Goal: Communication & Community: Answer question/provide support

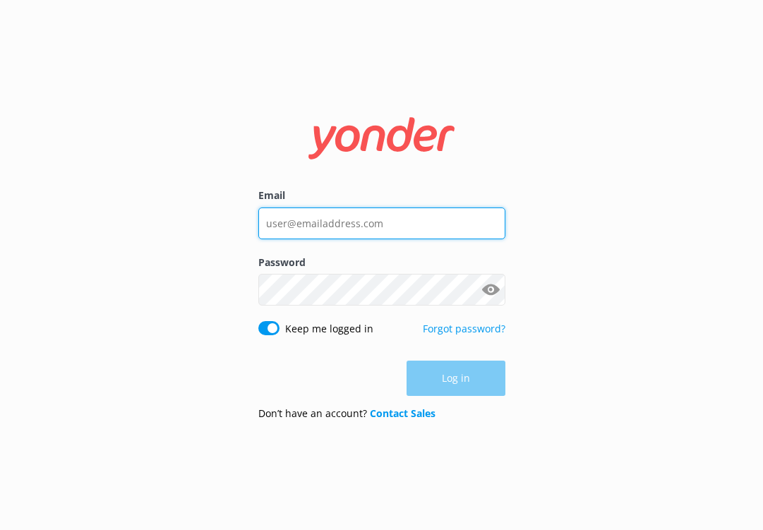
click at [385, 238] on input "Email" at bounding box center [381, 224] width 247 height 32
click at [0, 529] on com-1password-button at bounding box center [0, 530] width 0 height 0
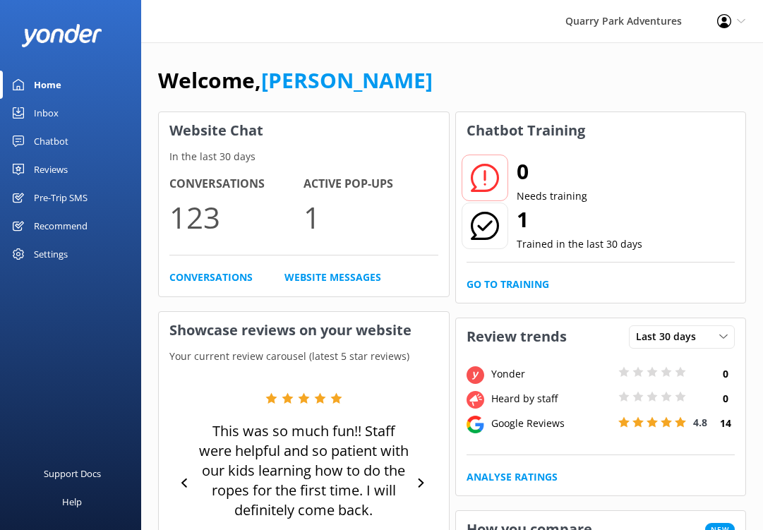
click at [56, 117] on div "Inbox" at bounding box center [46, 113] width 25 height 28
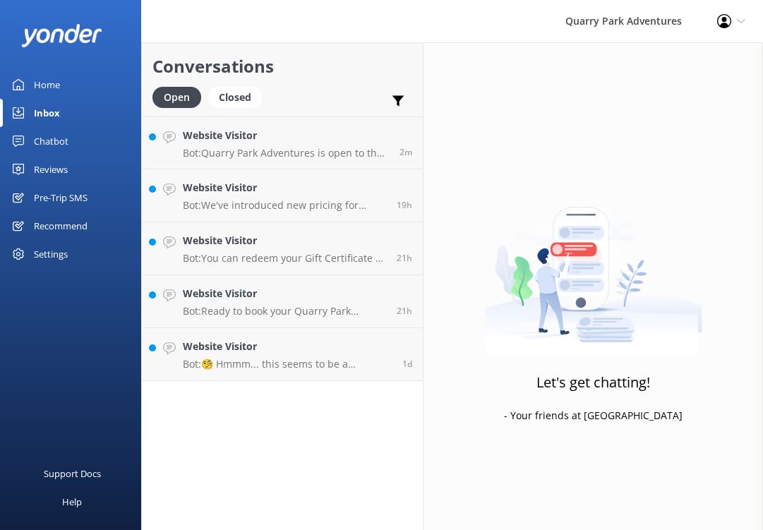
click at [61, 168] on div "Reviews" at bounding box center [51, 169] width 34 height 28
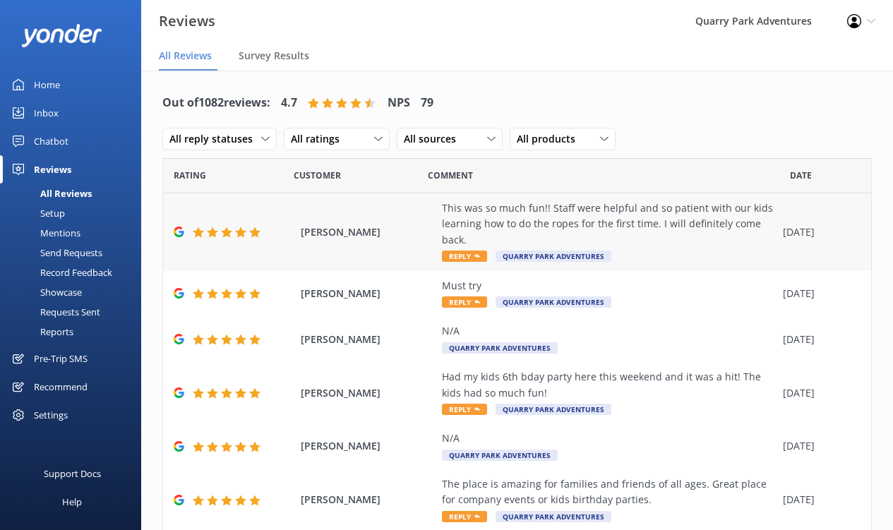
click at [752, 225] on div "This was so much fun!! Staff were helpful and so patient with our kids learning…" at bounding box center [609, 223] width 334 height 47
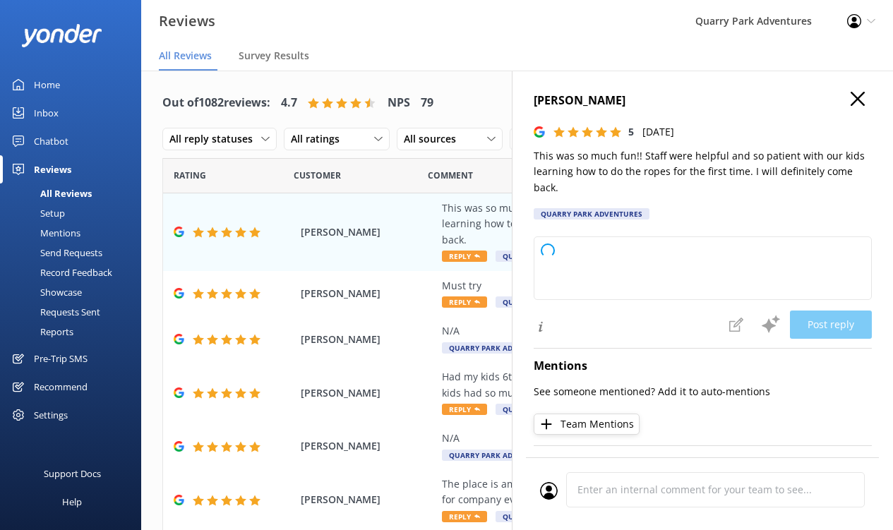
type textarea "Thank you so much for your wonderful review! We're thrilled to hear you and you…"
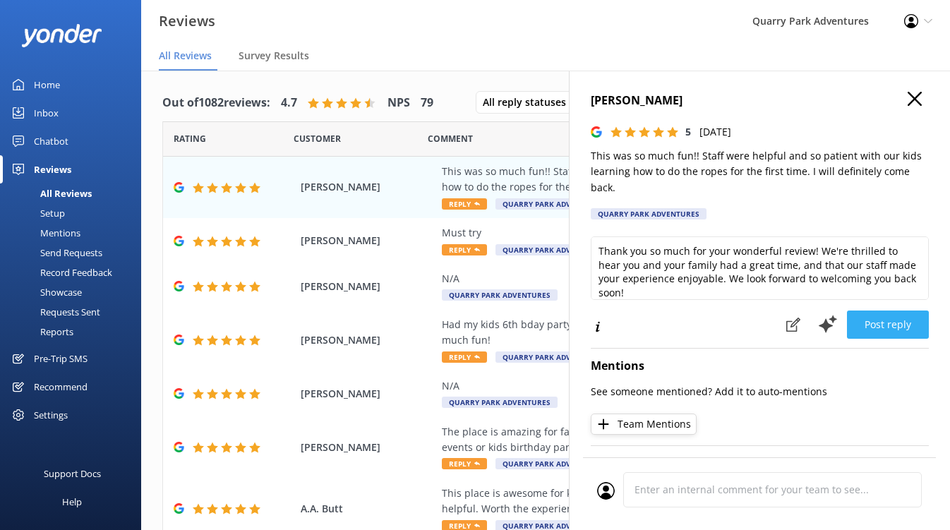
click at [762, 313] on button "Post reply" at bounding box center [888, 325] width 82 height 28
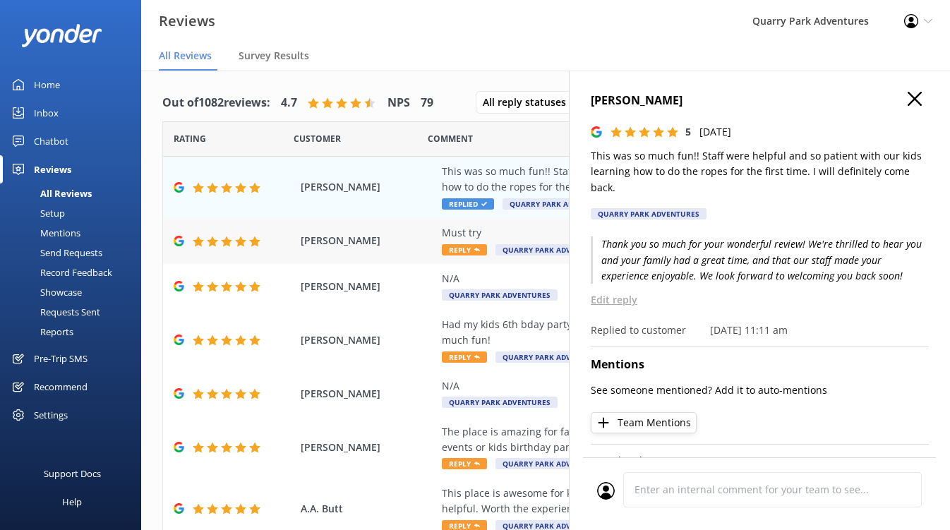
click at [548, 239] on div "Must try" at bounding box center [637, 233] width 391 height 16
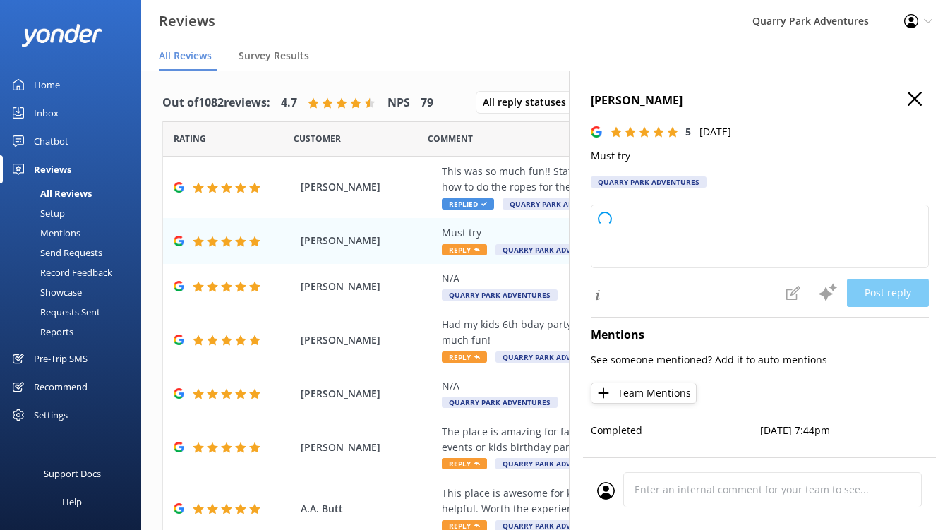
type textarea "Thank you so much for your wonderful 5-star review! We're glad you had a great …"
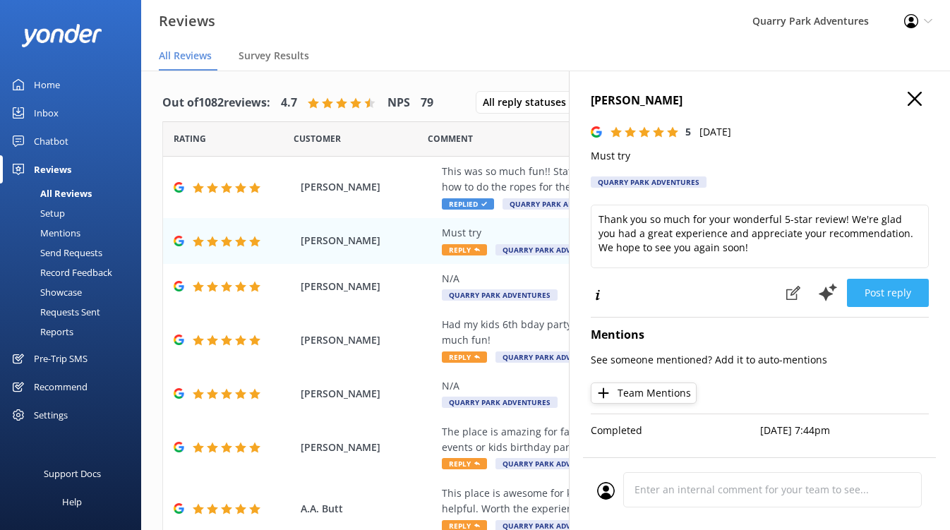
click at [762, 291] on button "Post reply" at bounding box center [888, 293] width 82 height 28
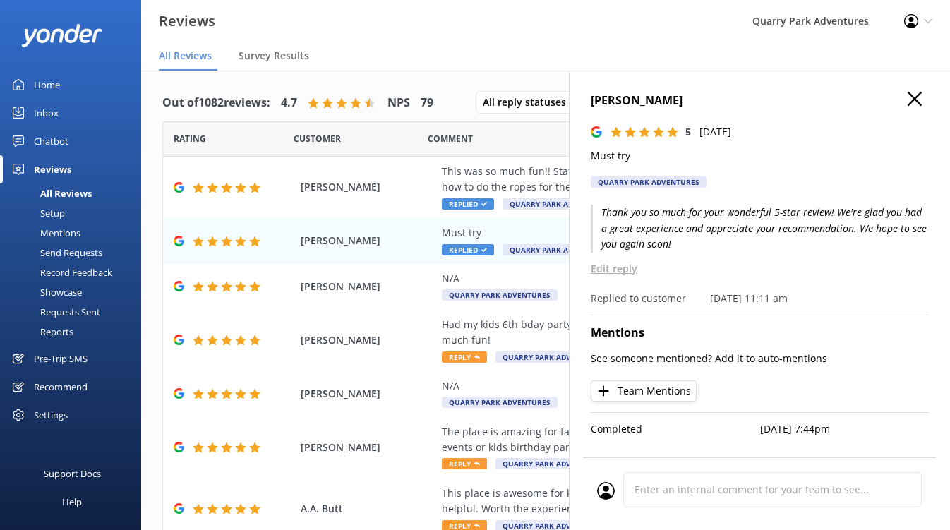
click at [762, 97] on use "button" at bounding box center [915, 99] width 14 height 14
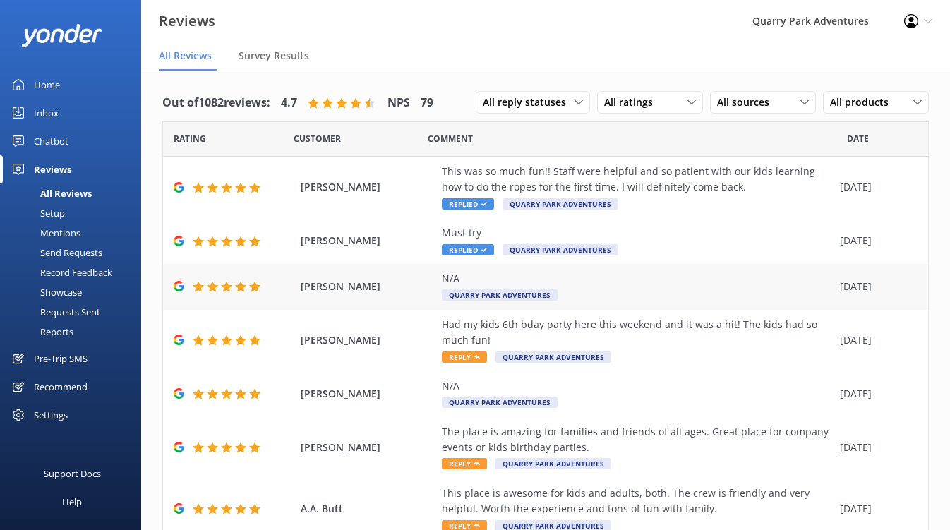
click at [639, 287] on div "N/A Quarry Park Adventures" at bounding box center [637, 287] width 391 height 32
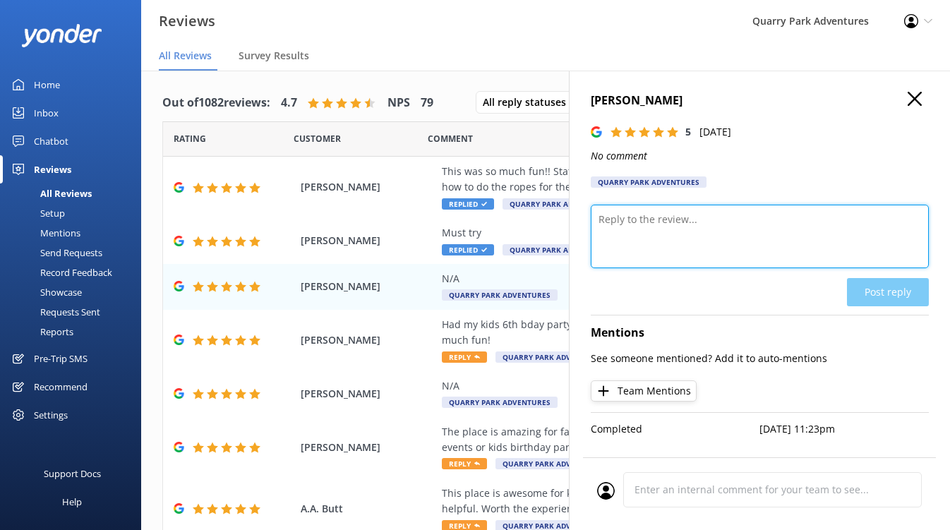
click at [716, 254] on textarea at bounding box center [760, 237] width 338 height 64
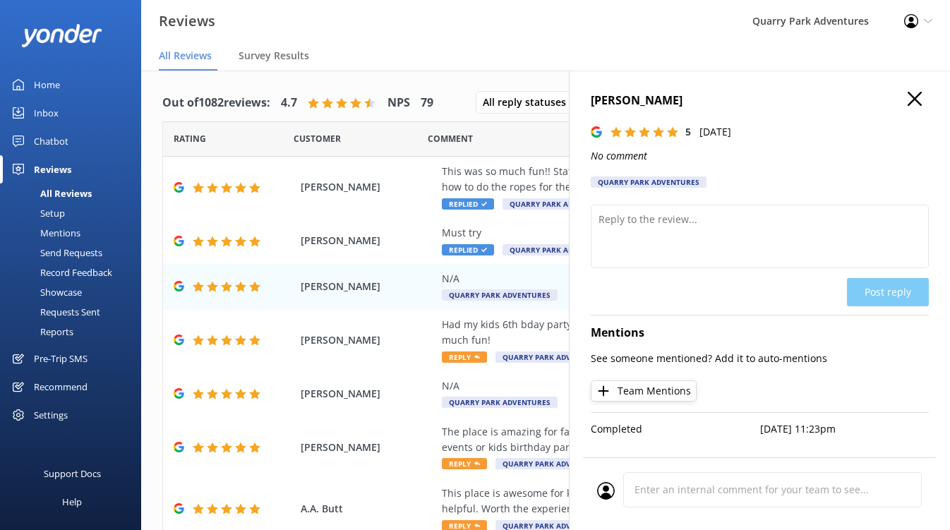
click at [710, 306] on div "Post reply" at bounding box center [760, 292] width 338 height 28
click at [762, 103] on h4 "[PERSON_NAME]" at bounding box center [760, 101] width 338 height 18
click at [762, 100] on use "button" at bounding box center [915, 99] width 14 height 14
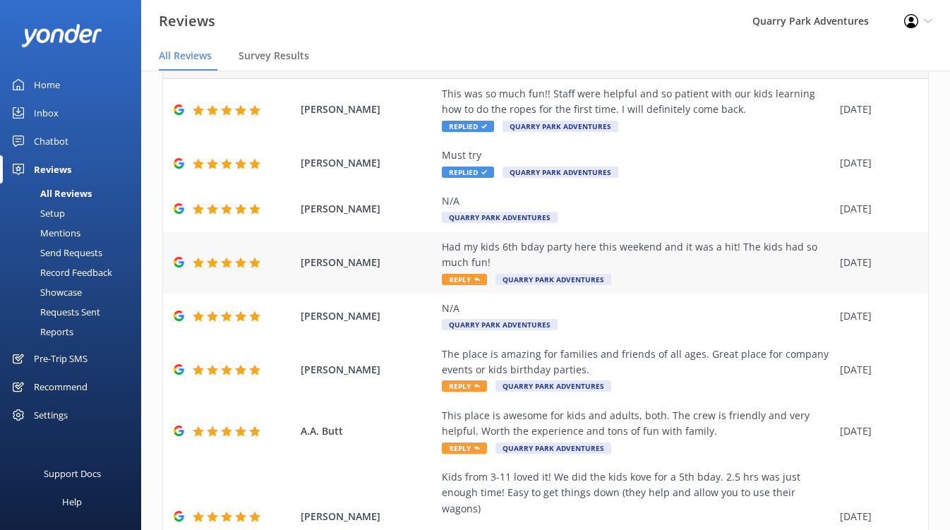
scroll to position [78, 0]
click at [674, 248] on div "Had my kids 6th bday party here this weekend and it was a hit! The kids had so …" at bounding box center [637, 255] width 391 height 32
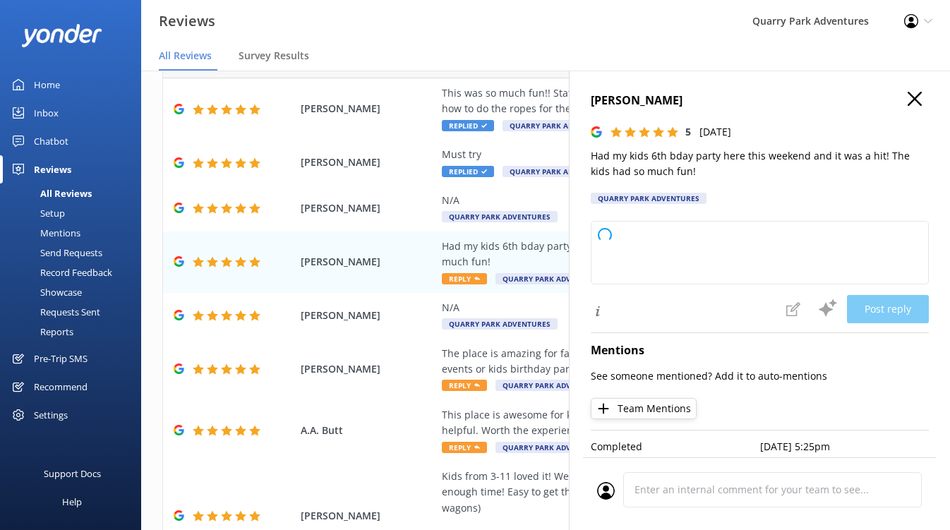
type textarea "Thank you so much for your wonderful review! We're thrilled to hear your child'…"
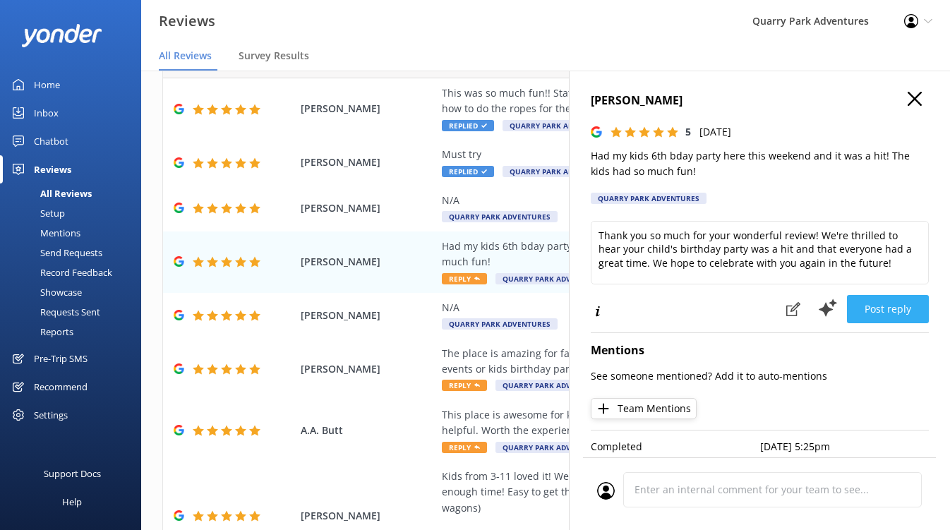
click at [762, 305] on button "Post reply" at bounding box center [888, 309] width 82 height 28
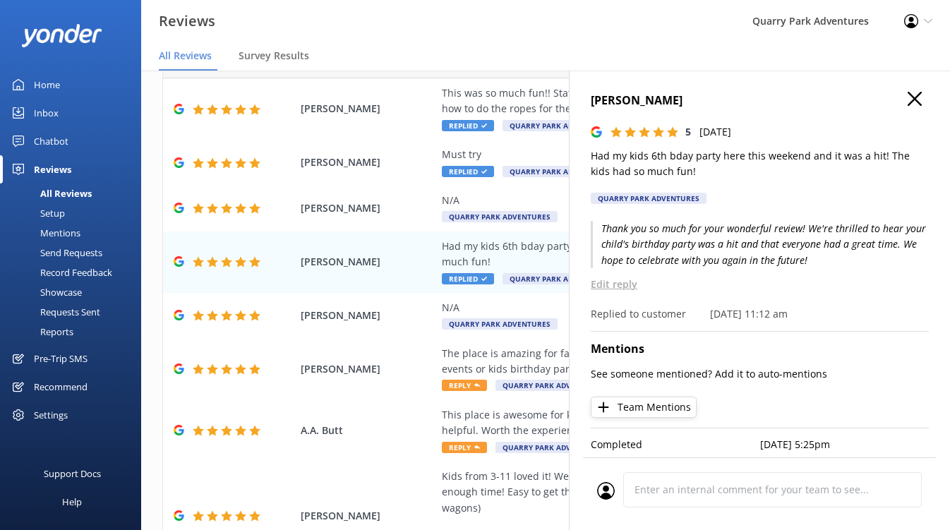
click at [762, 102] on icon "button" at bounding box center [915, 99] width 14 height 14
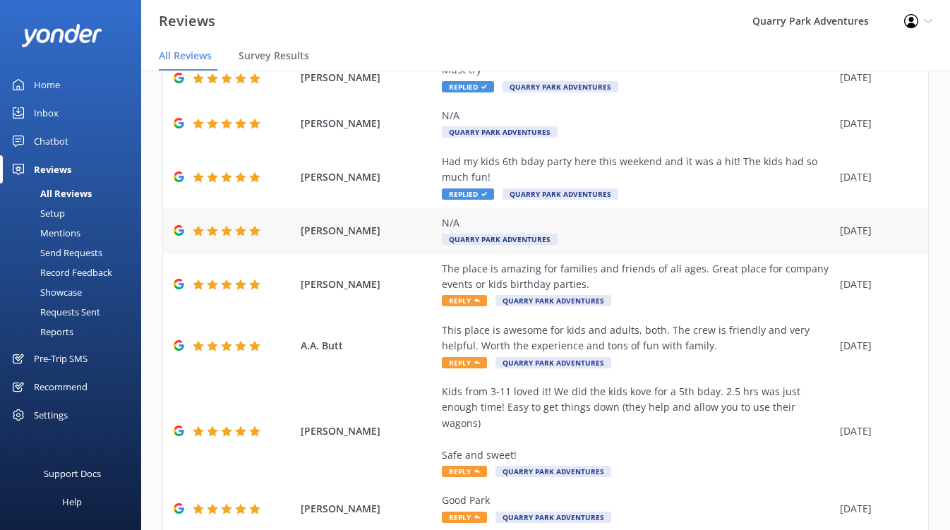
scroll to position [171, 0]
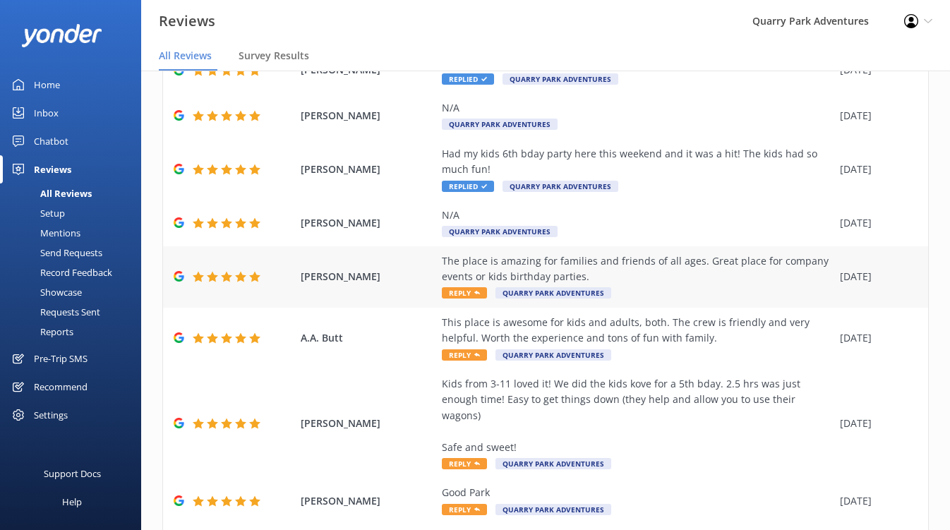
click at [685, 290] on div "The place is amazing for families and friends of all ages. Great place for comp…" at bounding box center [637, 276] width 391 height 47
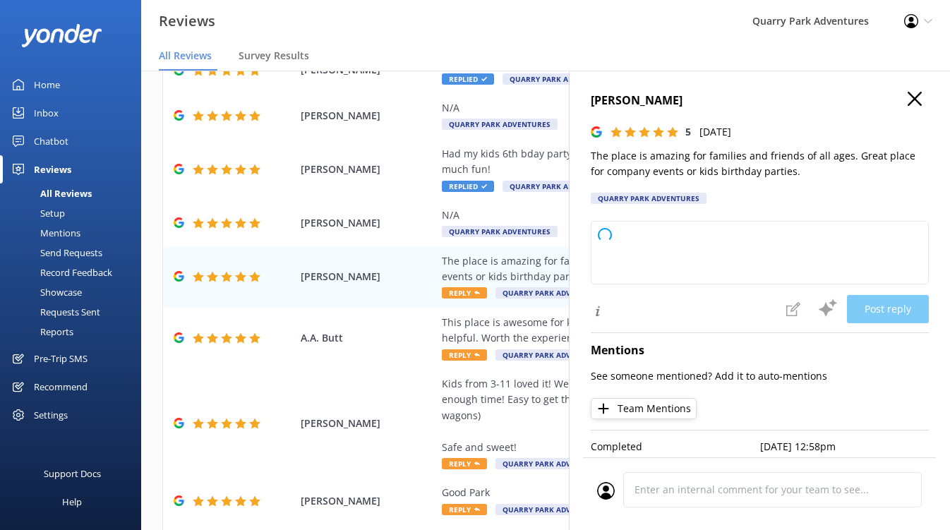
type textarea "Thank you so much for your wonderful review! We're thrilled to hear you enjoyed…"
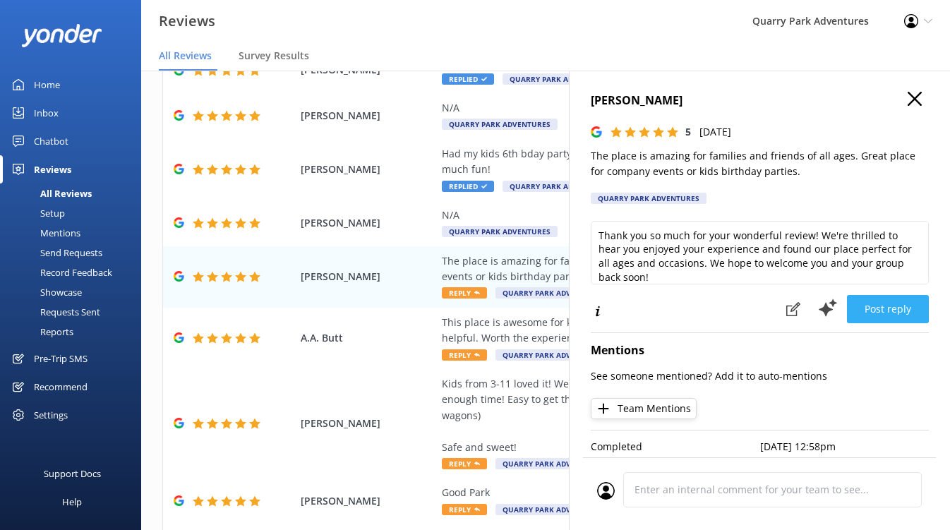
click at [762, 312] on button "Post reply" at bounding box center [888, 309] width 82 height 28
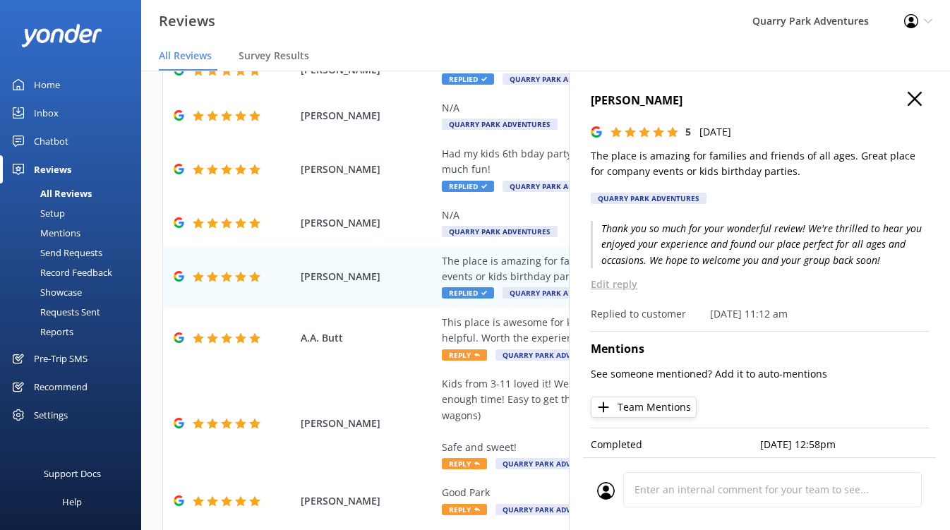
click at [762, 97] on icon "button" at bounding box center [915, 99] width 14 height 14
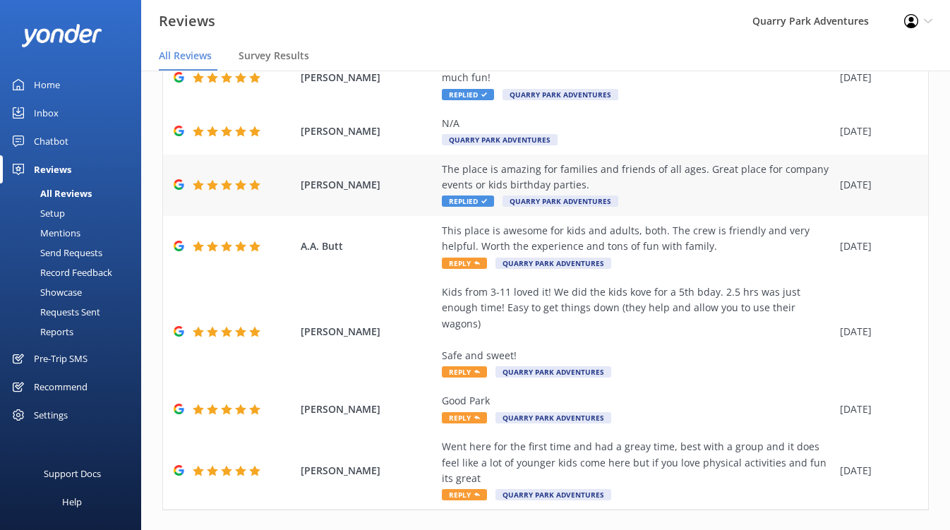
scroll to position [272, 0]
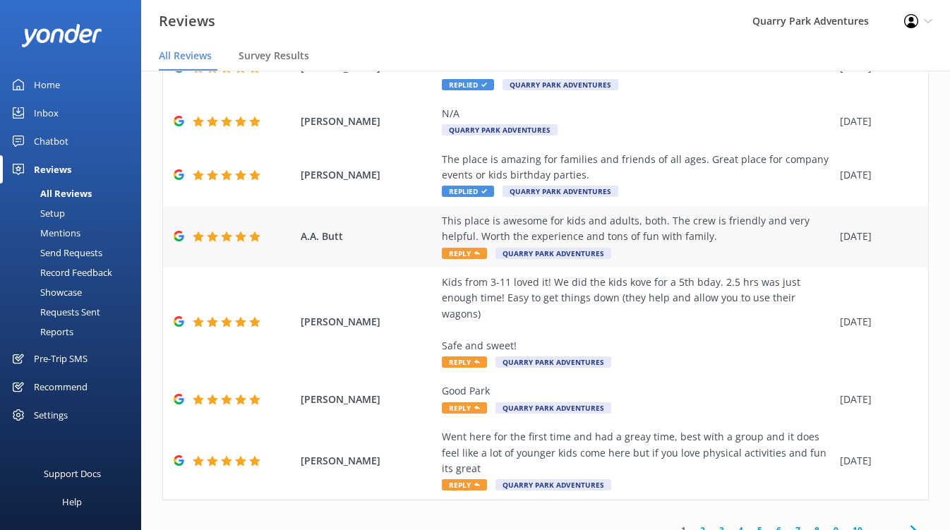
click at [656, 236] on div "This place is awesome for kids and adults, both. The crew is friendly and very …" at bounding box center [637, 229] width 391 height 32
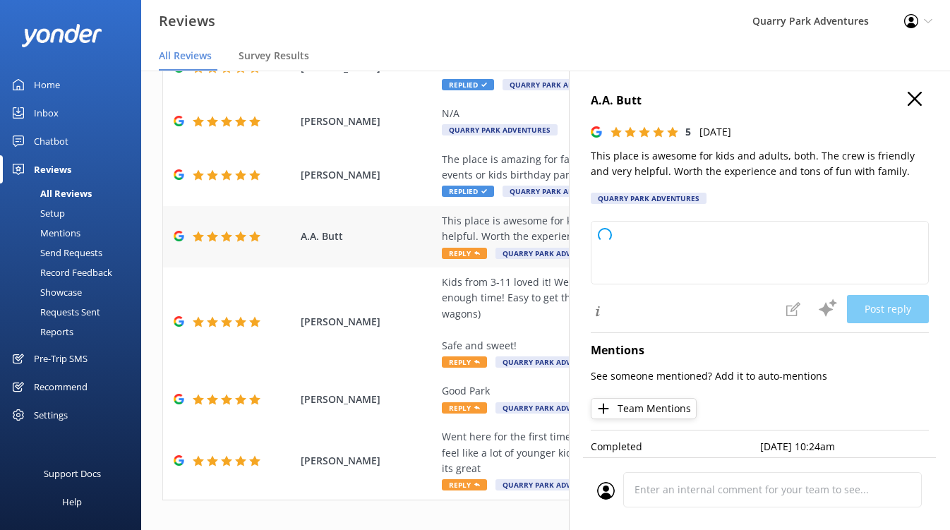
type textarea "Thank you so much for your wonderful review! We're thrilled to hear you and you…"
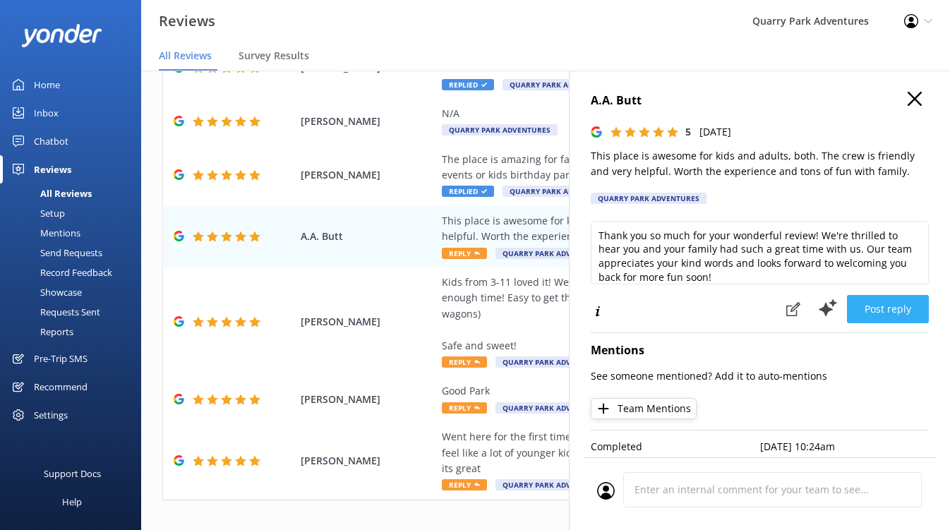
click at [762, 304] on button "Post reply" at bounding box center [888, 309] width 82 height 28
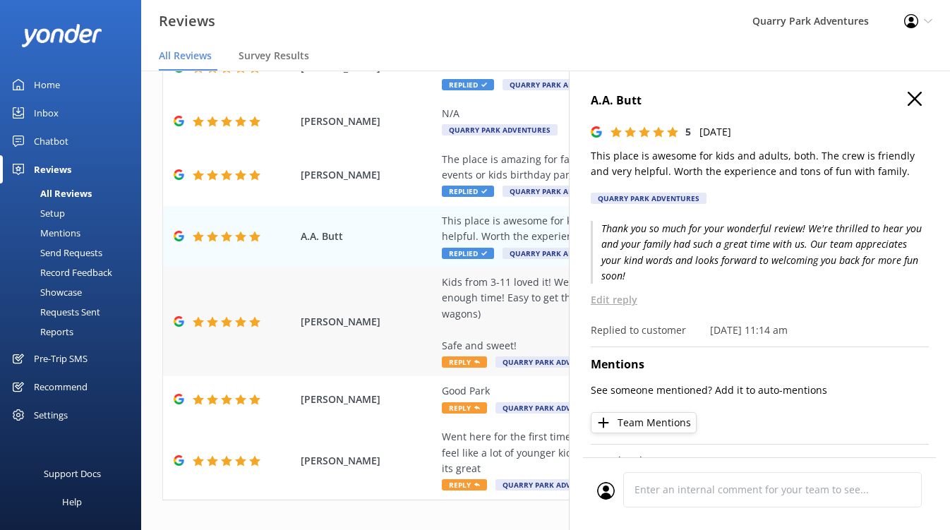
click at [519, 301] on div "Kids from 3-11 loved it! We did the kids kove for a 5th bday. 2.5 hrs was just …" at bounding box center [637, 314] width 391 height 79
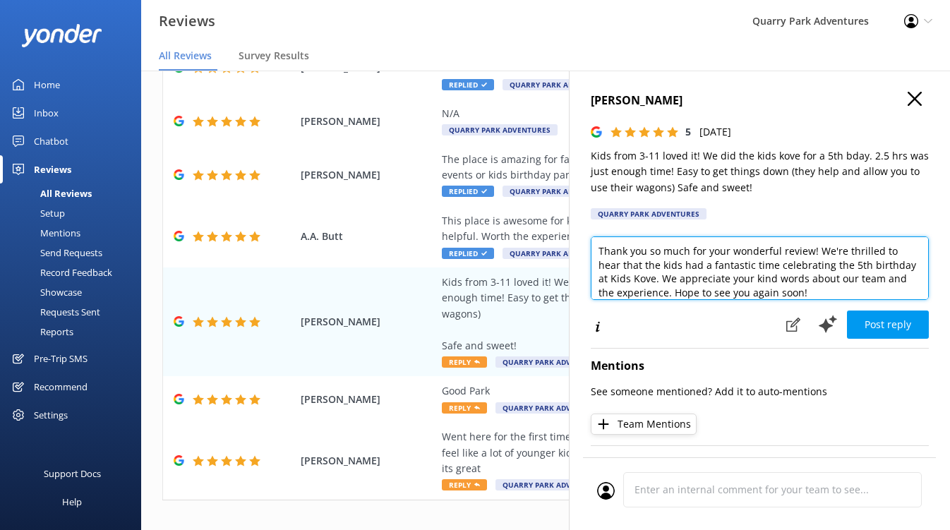
click at [762, 269] on textarea "Thank you so much for your wonderful review! We're thrilled to hear that the ki…" at bounding box center [760, 268] width 338 height 64
click at [762, 268] on textarea "Thank you so much for your wonderful review! We're thrilled to hear that the ki…" at bounding box center [760, 268] width 338 height 64
type textarea "Thank you so much for your wonderful review! We're thrilled to hear that the ki…"
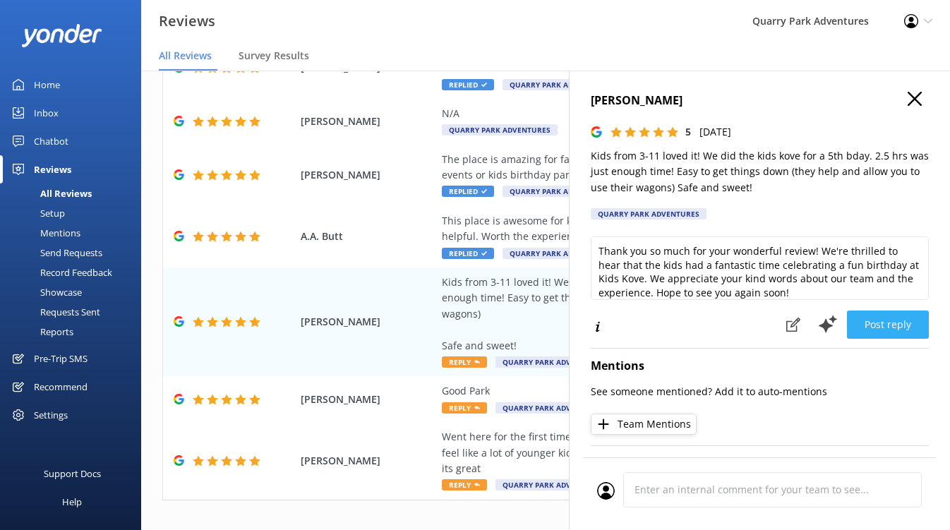
click at [762, 320] on button "Post reply" at bounding box center [888, 325] width 82 height 28
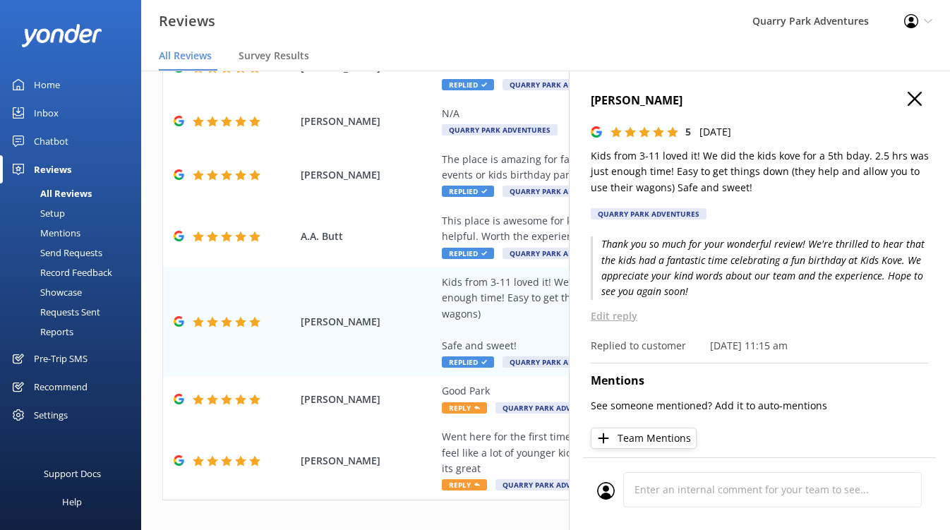
click at [762, 105] on icon "button" at bounding box center [915, 99] width 14 height 14
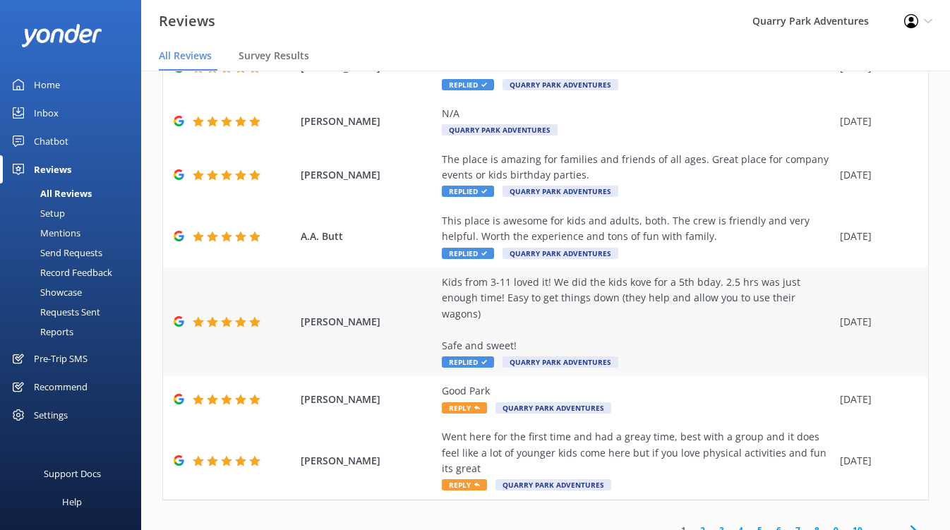
scroll to position [28, 0]
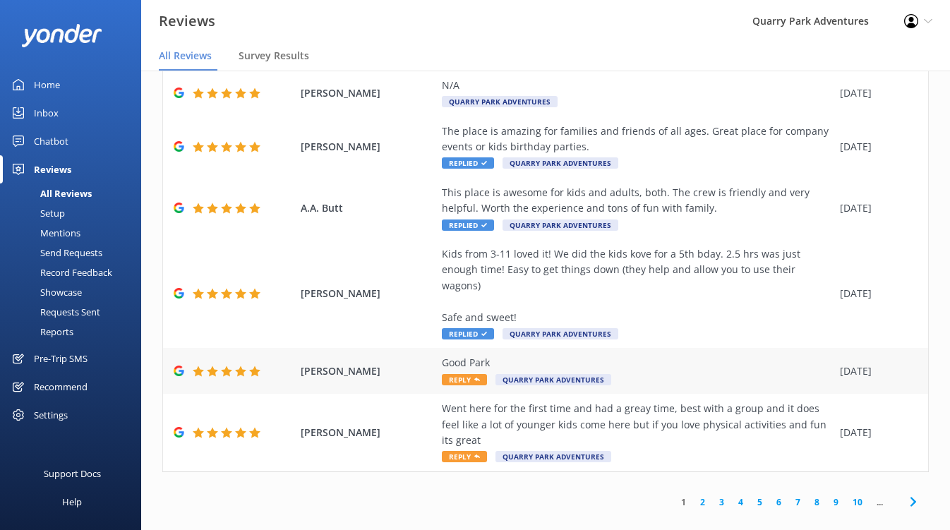
click at [699, 355] on div "Good Park" at bounding box center [637, 363] width 391 height 16
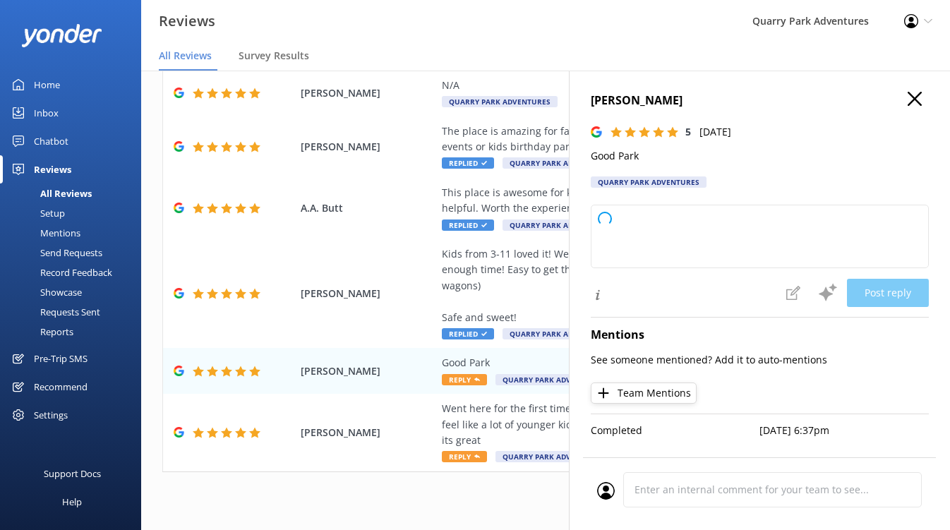
type textarea "Thank you for your positive review! We're glad you enjoyed the park and appreci…"
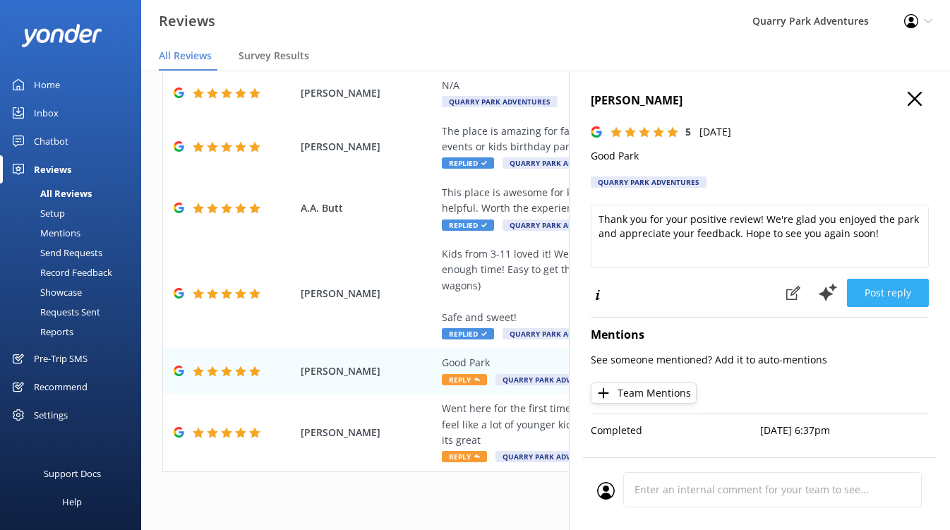
click at [762, 293] on button "Post reply" at bounding box center [888, 293] width 82 height 28
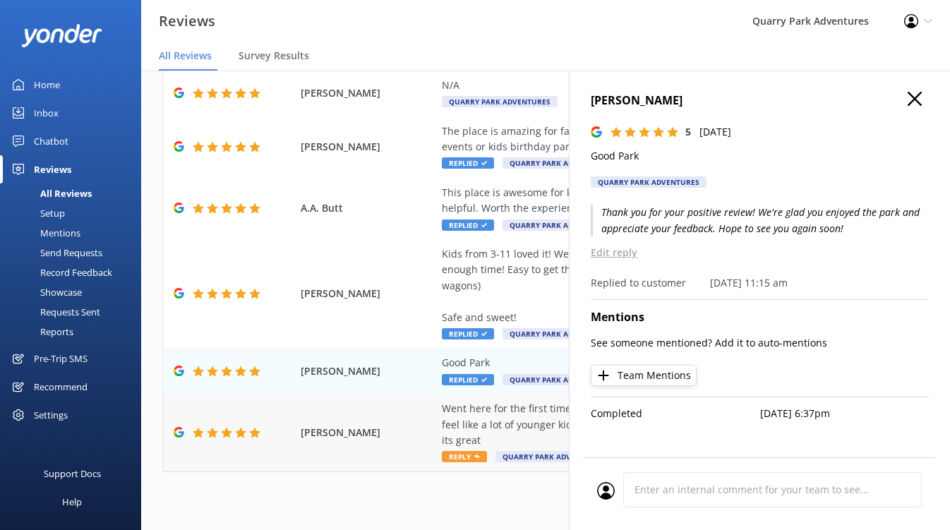
click at [511, 403] on div "Went here for the first time and had a greay time, best with a group and it doe…" at bounding box center [637, 424] width 391 height 47
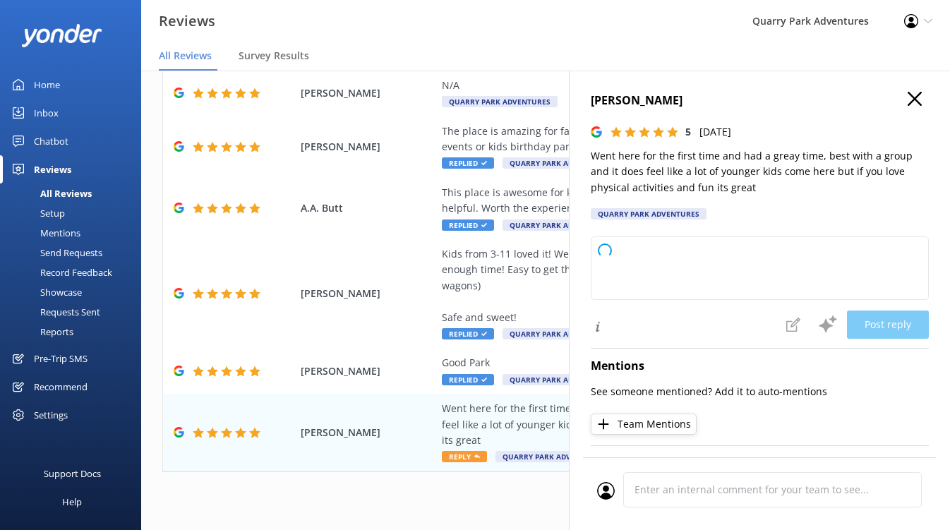
type textarea "Thank you so much for your wonderful review! We're glad you had a great time an…"
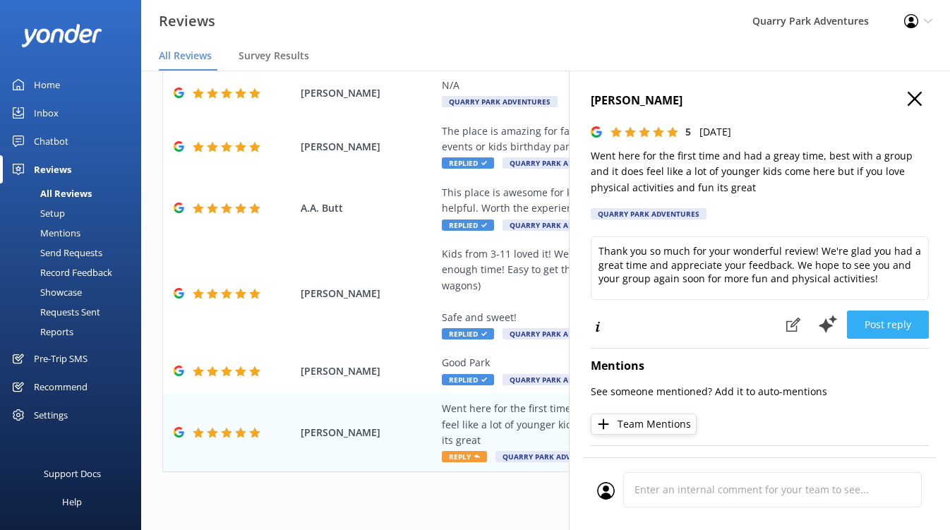
click at [762, 330] on button "Post reply" at bounding box center [888, 325] width 82 height 28
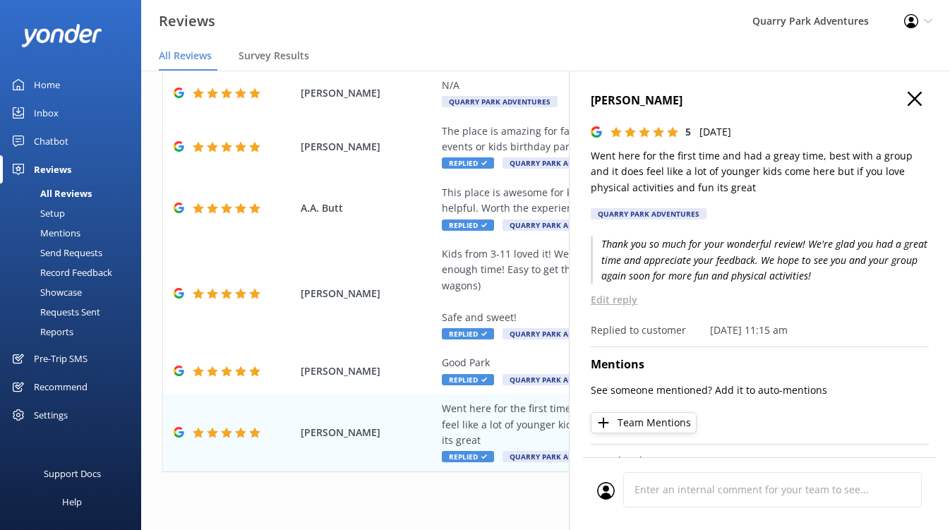
click at [762, 101] on icon "button" at bounding box center [915, 99] width 14 height 14
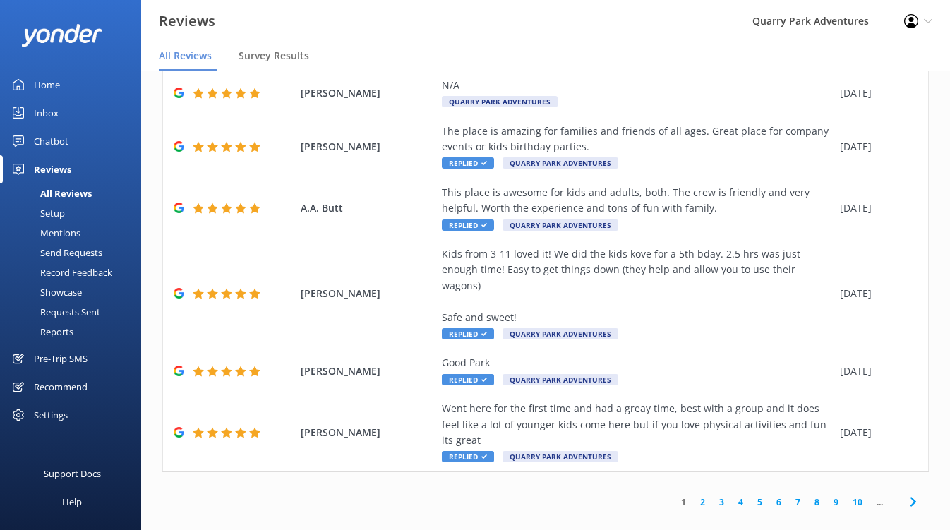
click at [703, 495] on link "2" at bounding box center [702, 501] width 19 height 13
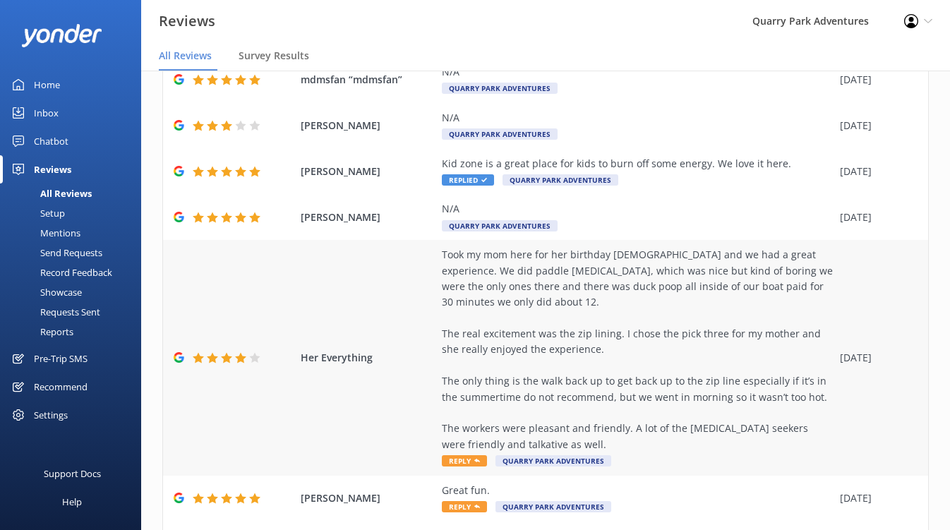
scroll to position [131, 0]
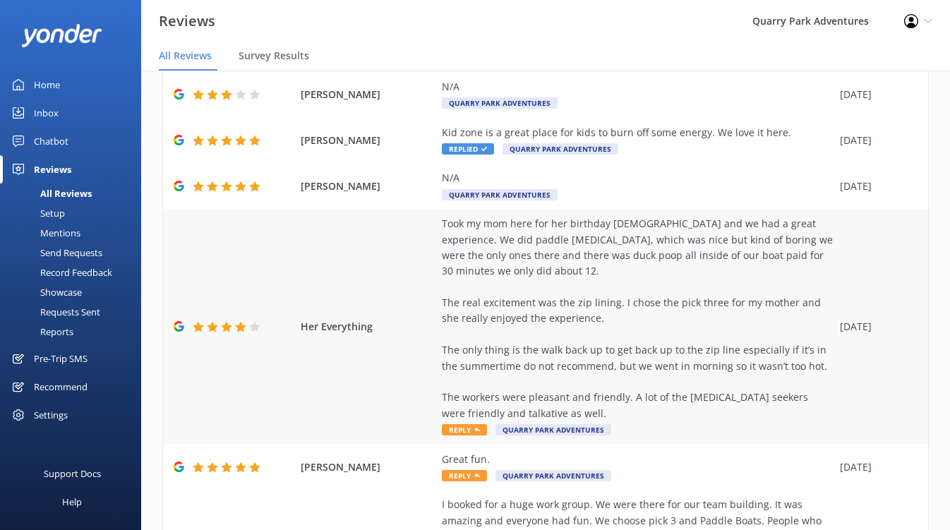
click at [753, 284] on div "Took my mom here for her birthday [DEMOGRAPHIC_DATA] and we had a great experie…" at bounding box center [637, 318] width 391 height 205
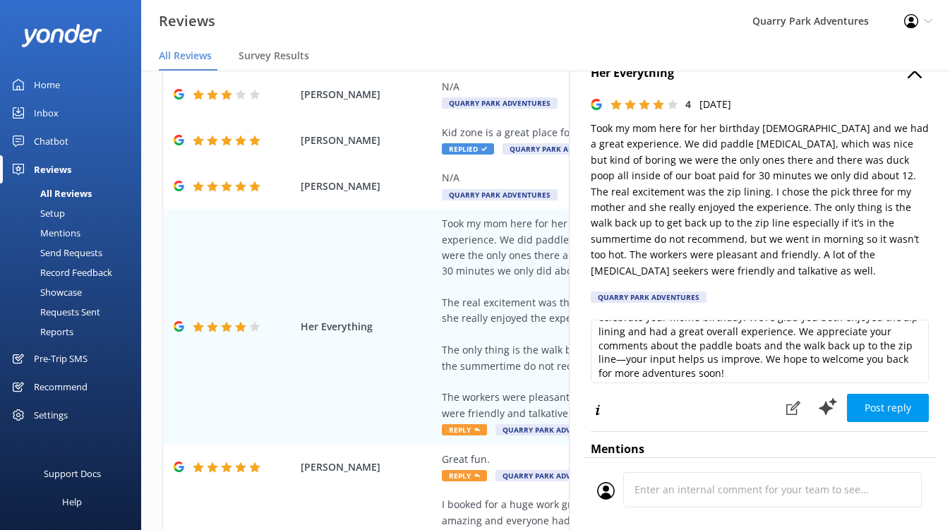
scroll to position [35, 0]
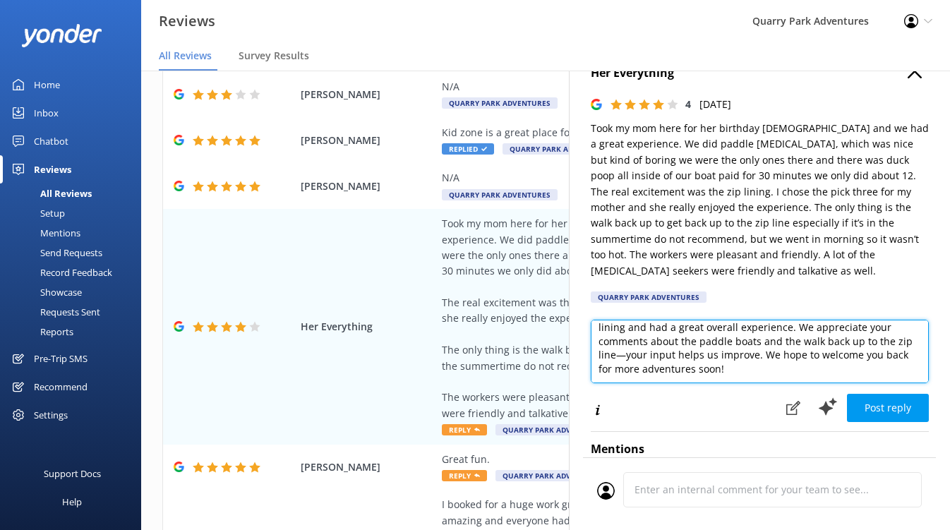
click at [626, 342] on textarea "Thank you so much for your feedback and for choosing us to celebrate your mom’s…" at bounding box center [760, 352] width 338 height 64
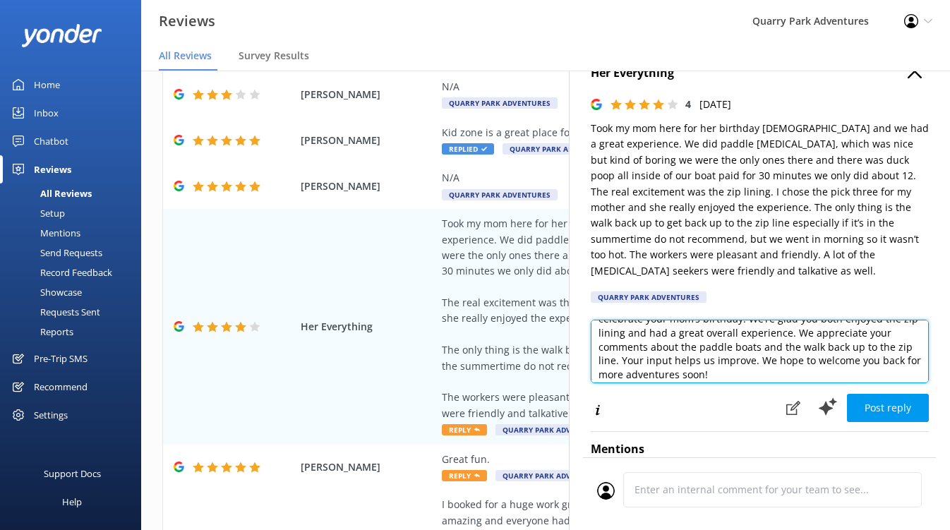
scroll to position [32, 0]
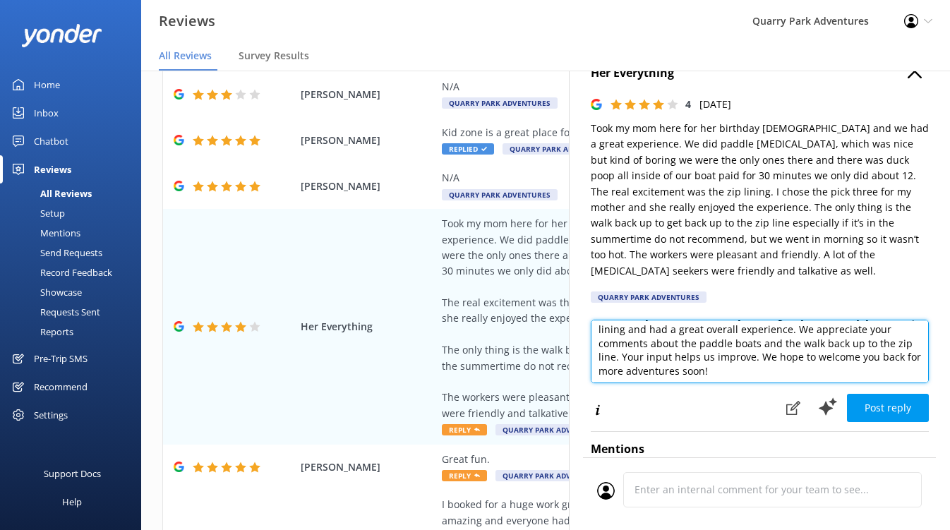
type textarea "Thank you so much for your feedback and for choosing us to celebrate your mom’s…"
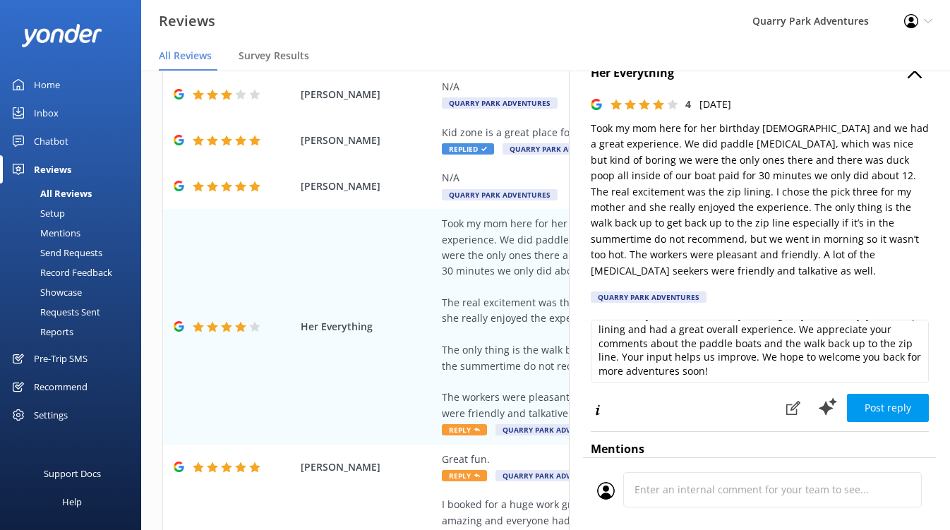
click at [762, 76] on icon "button" at bounding box center [915, 71] width 14 height 14
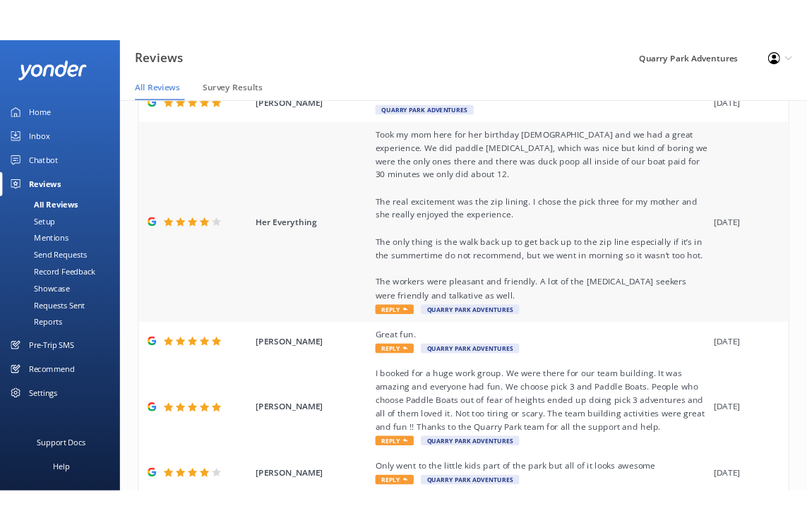
scroll to position [249, 0]
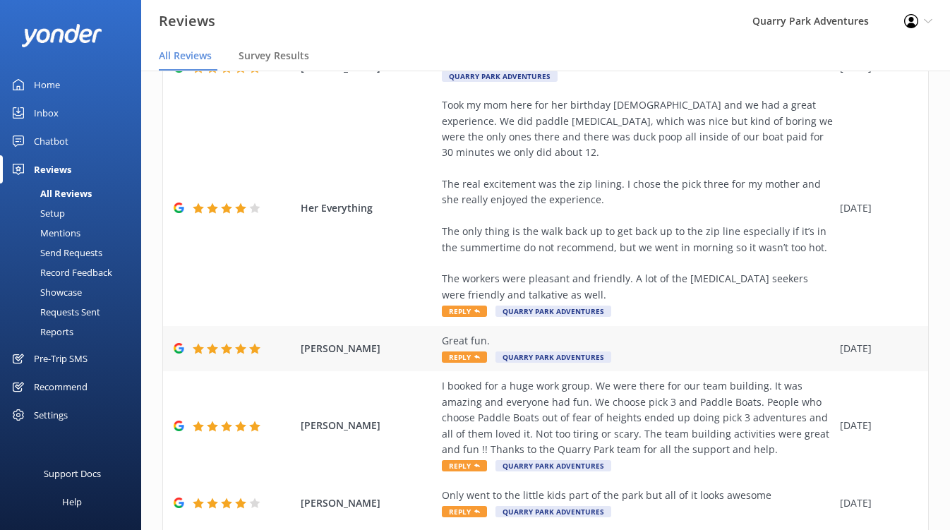
click at [665, 333] on div "Great fun." at bounding box center [637, 341] width 391 height 16
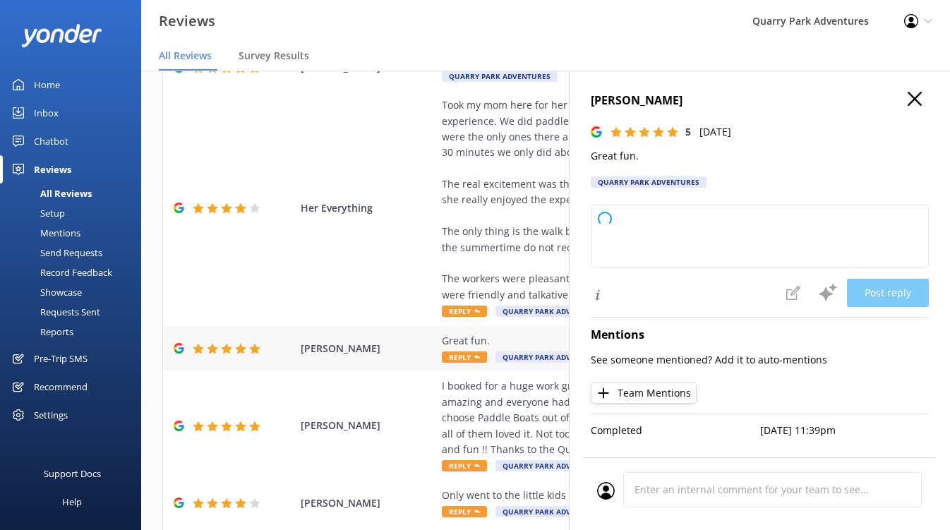
type textarea "Thank you so much for your positive feedback! We're delighted to hear you had a…"
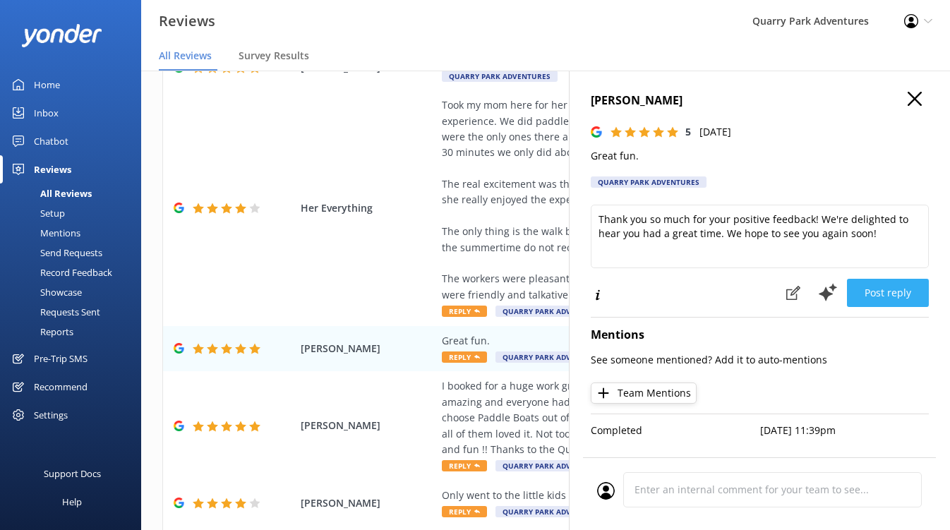
click at [762, 291] on button "Post reply" at bounding box center [888, 293] width 82 height 28
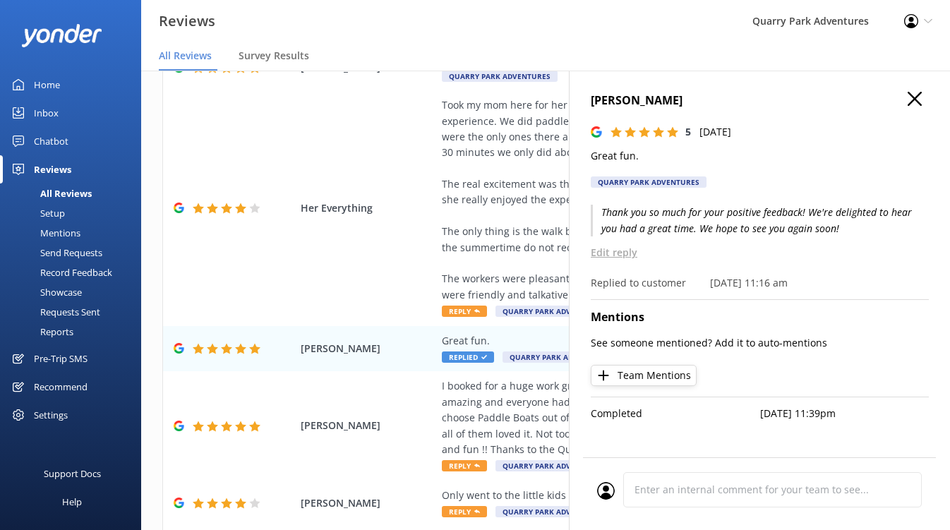
click at [762, 101] on icon "button" at bounding box center [915, 99] width 14 height 14
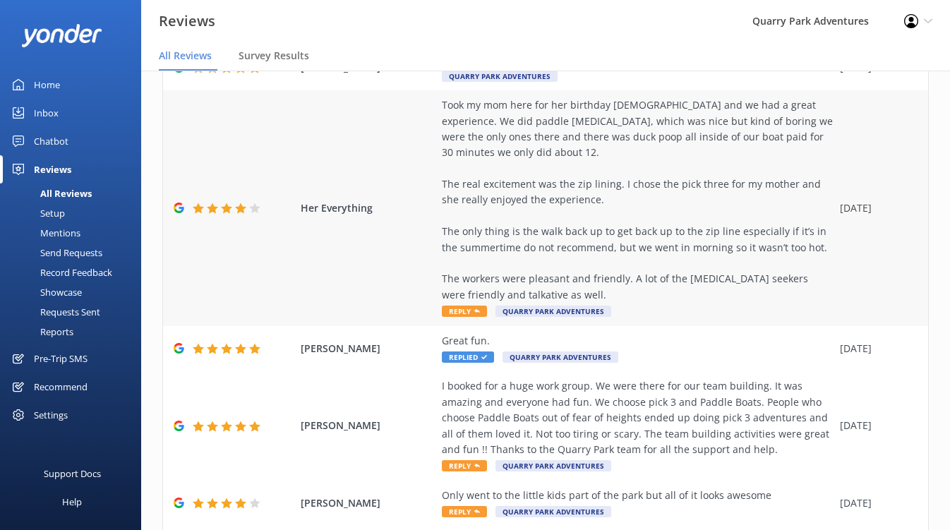
click at [551, 243] on div "Took my mom here for her birthday [DEMOGRAPHIC_DATA] and we had a great experie…" at bounding box center [637, 199] width 391 height 205
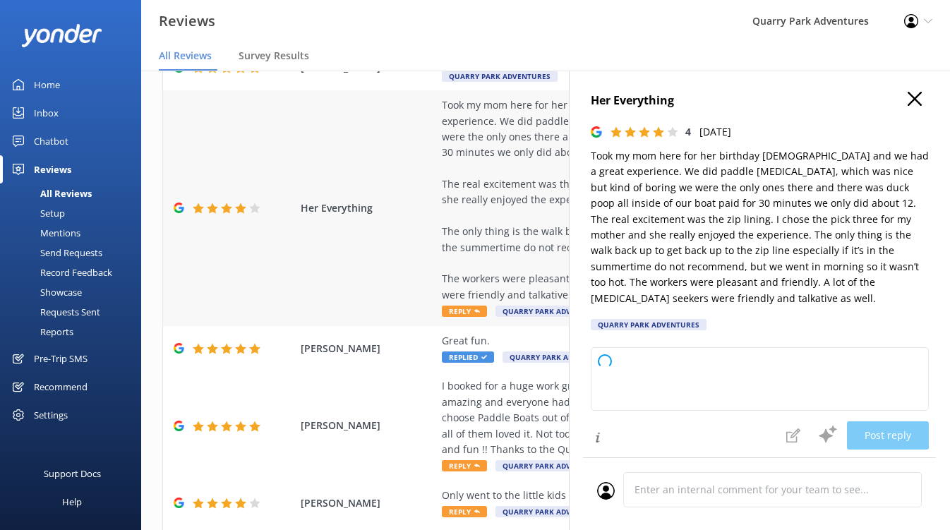
type textarea "Thank you so much for sharing your feedback and for celebrating your mom’s birt…"
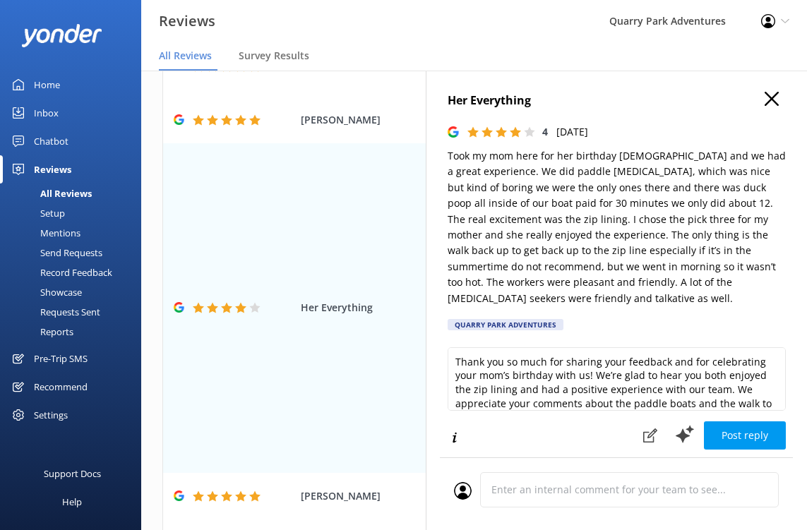
scroll to position [301, 0]
